Goal: Transaction & Acquisition: Purchase product/service

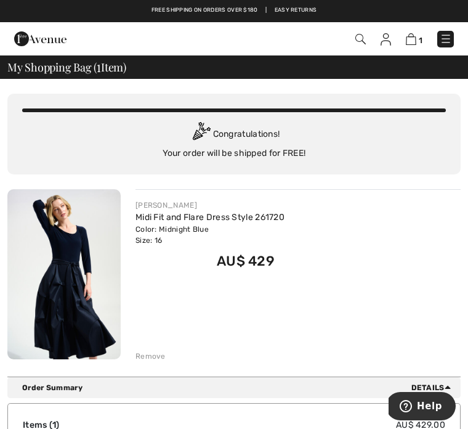
click at [399, 336] on div "JOSEPH RIBKOFF Midi Fit and Flare Dress Style 261720 Color: Midnight Blue Size:…" at bounding box center [298, 275] width 325 height 173
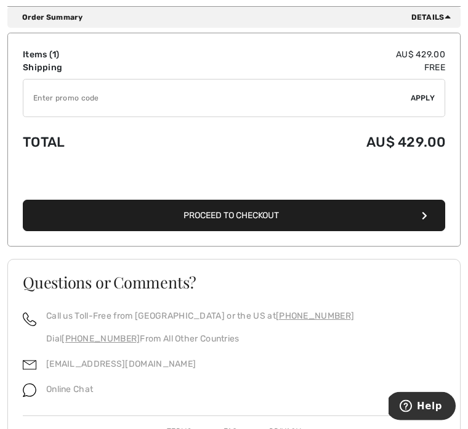
scroll to position [378, 0]
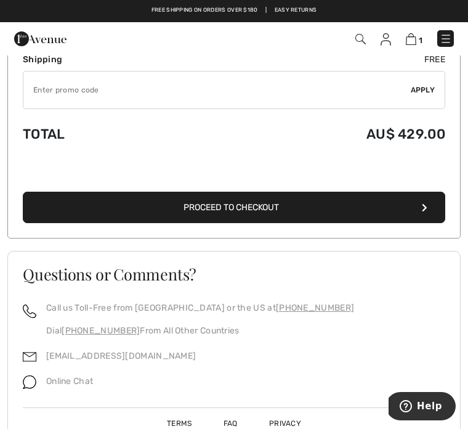
click at [422, 209] on icon "button" at bounding box center [425, 207] width 6 height 9
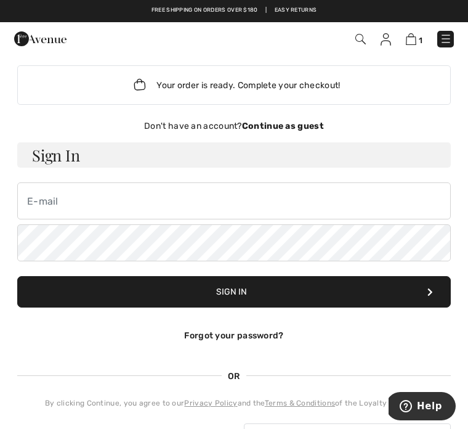
click at [411, 39] on img at bounding box center [411, 39] width 10 height 12
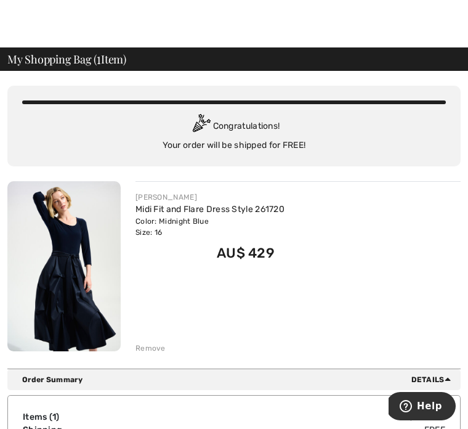
scroll to position [12, 0]
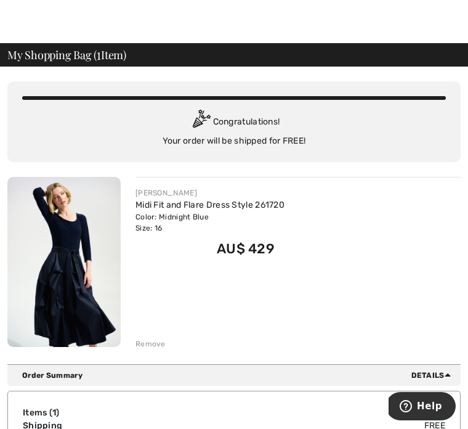
click at [450, 372] on icon at bounding box center [448, 375] width 6 height 10
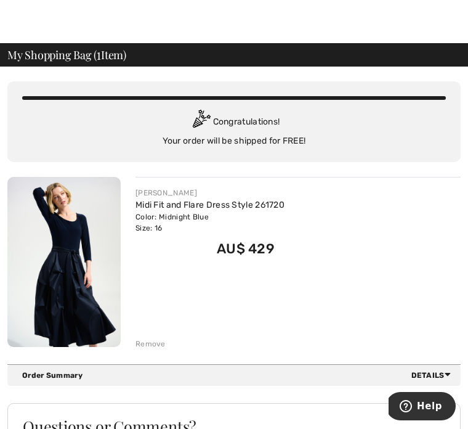
click at [447, 366] on div "Order Summary Details" at bounding box center [233, 375] width 453 height 21
click at [446, 368] on div "Order Summary Details" at bounding box center [233, 375] width 453 height 21
click at [441, 371] on span "Details" at bounding box center [434, 375] width 44 height 11
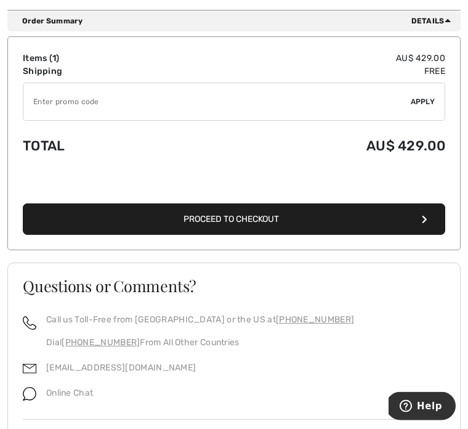
scroll to position [367, 0]
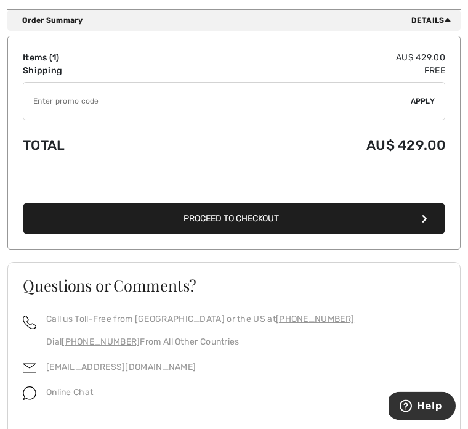
click at [434, 220] on button "Proceed to Checkout" at bounding box center [234, 218] width 423 height 31
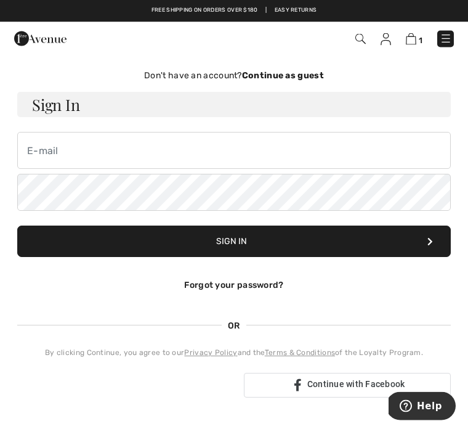
scroll to position [49, 0]
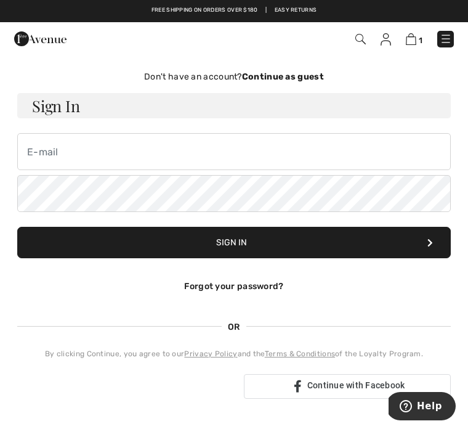
click at [415, 34] on img at bounding box center [411, 39] width 10 height 12
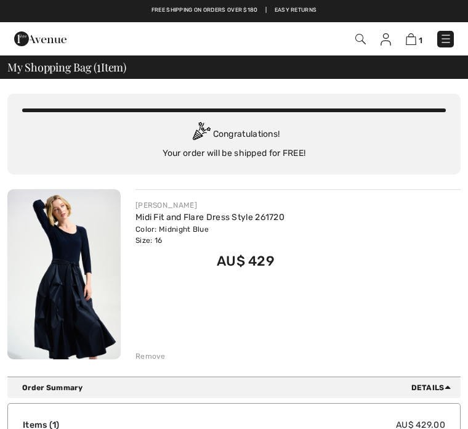
click at [421, 39] on span "1" at bounding box center [421, 40] width 4 height 9
